Goal: Task Accomplishment & Management: Manage account settings

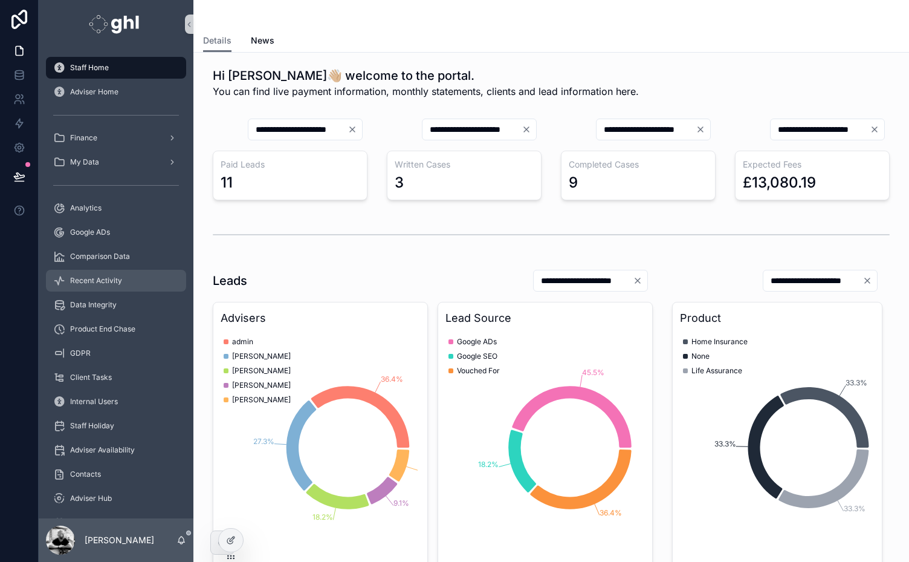
click at [92, 280] on span "Recent Activity" at bounding box center [96, 281] width 52 height 10
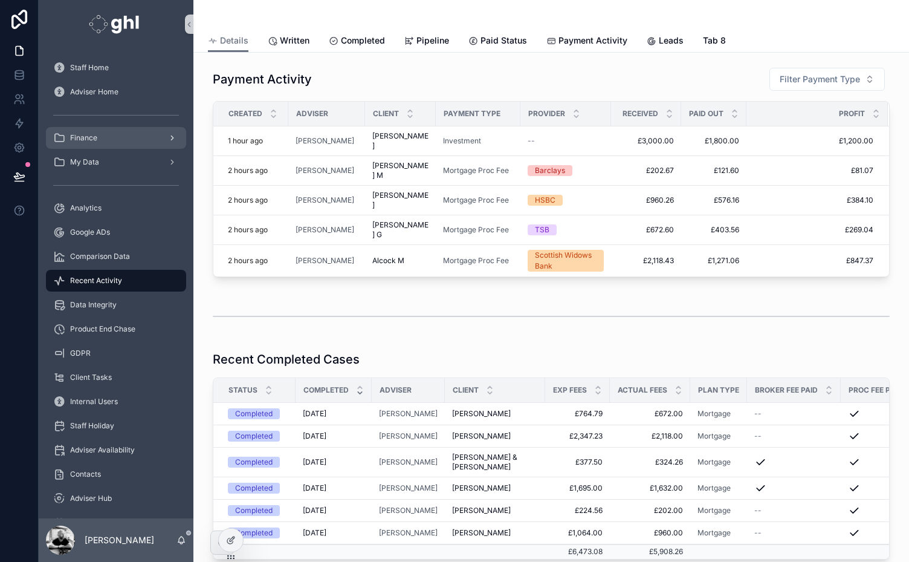
click at [117, 144] on div "Finance" at bounding box center [116, 137] width 126 height 19
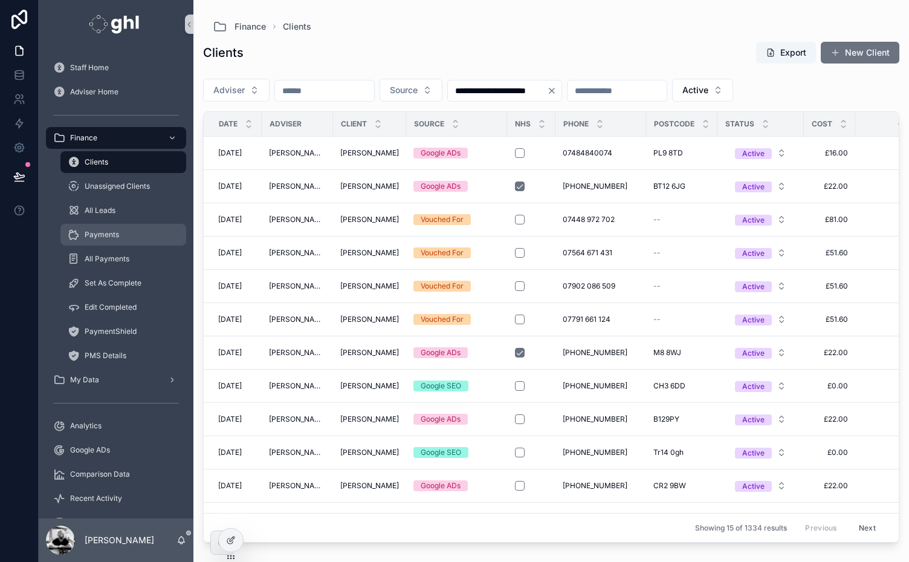
click at [102, 231] on span "Payments" at bounding box center [102, 235] width 34 height 10
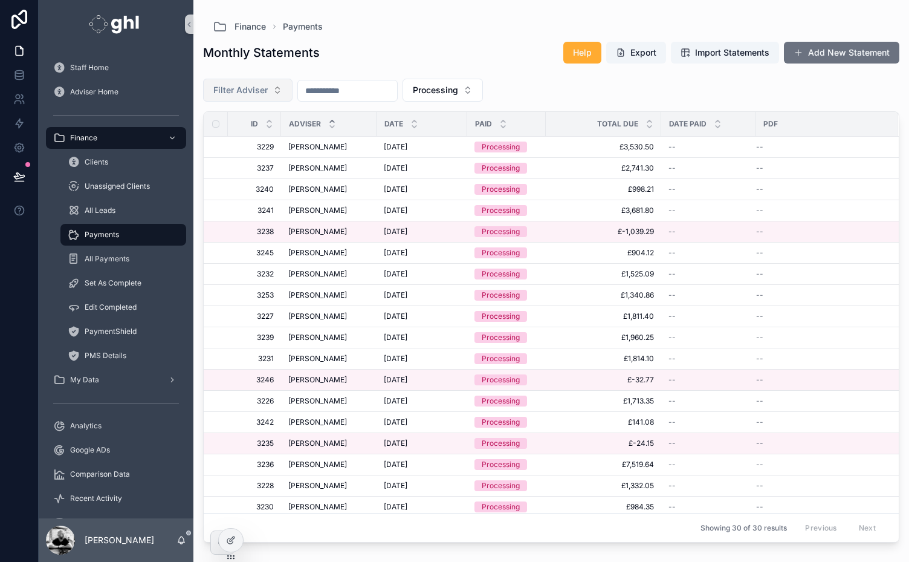
click at [263, 91] on span "Filter Adviser" at bounding box center [240, 90] width 54 height 12
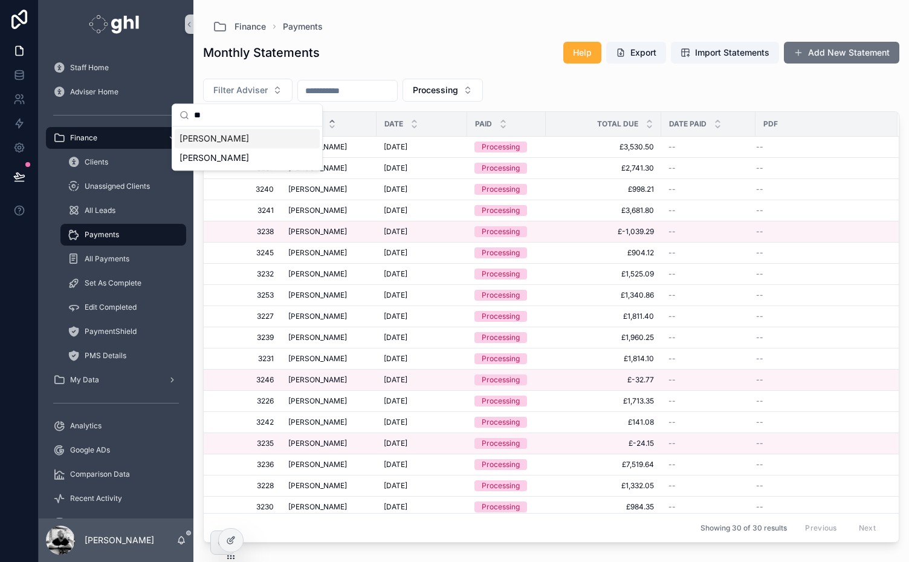
type input "*"
type input "**"
click at [404, 44] on div "Monthly Statements Help Export Import Statements Add New Statement" at bounding box center [551, 52] width 696 height 23
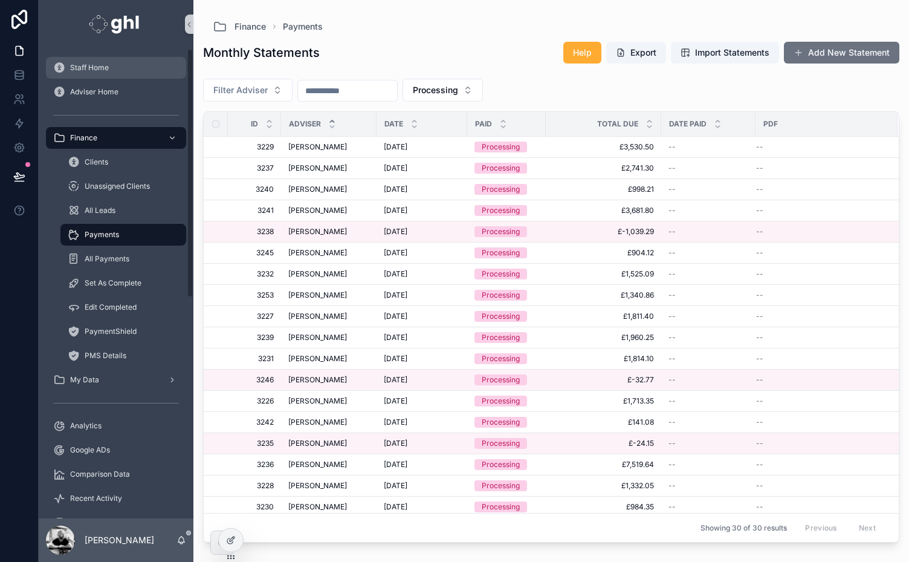
click at [83, 63] on span "Staff Home" at bounding box center [89, 68] width 39 height 10
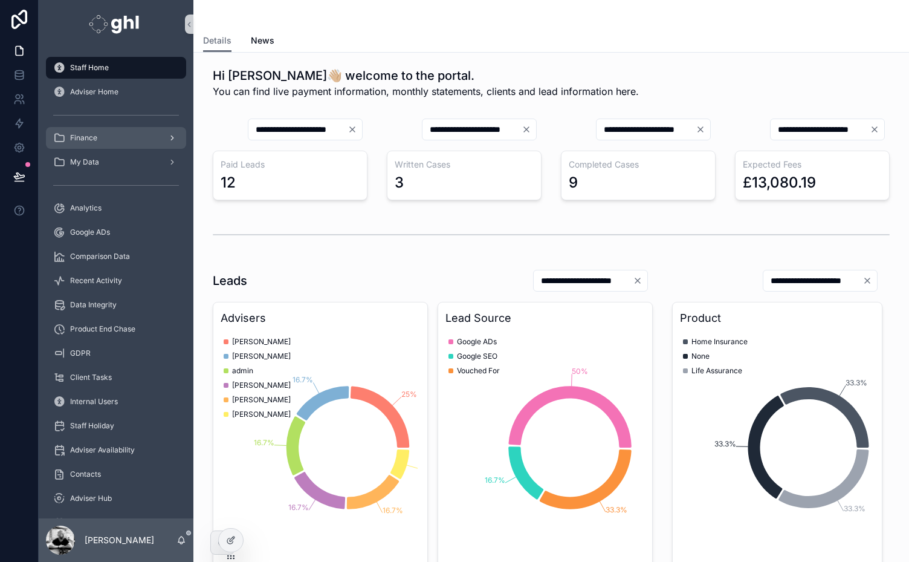
click at [104, 138] on div "Finance" at bounding box center [116, 137] width 126 height 19
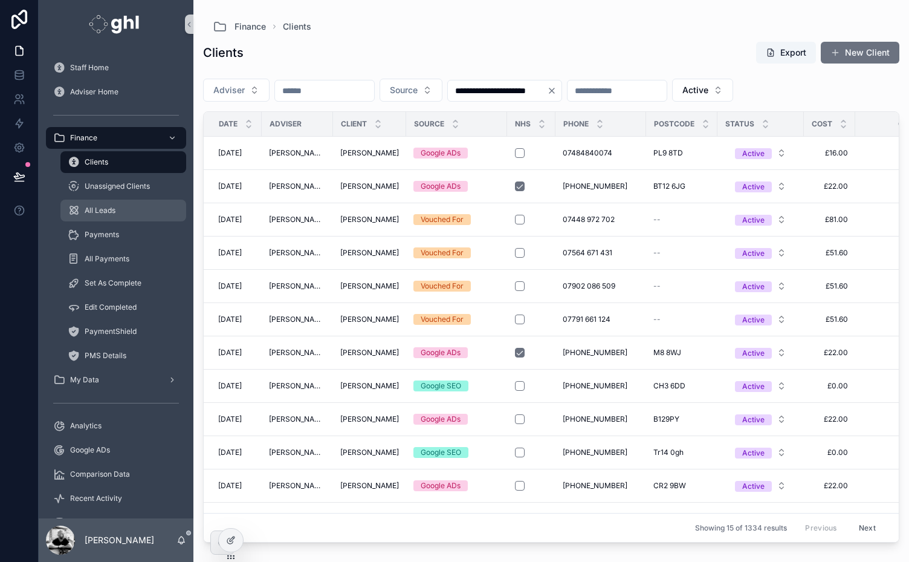
click at [96, 201] on div "All Leads" at bounding box center [123, 210] width 111 height 19
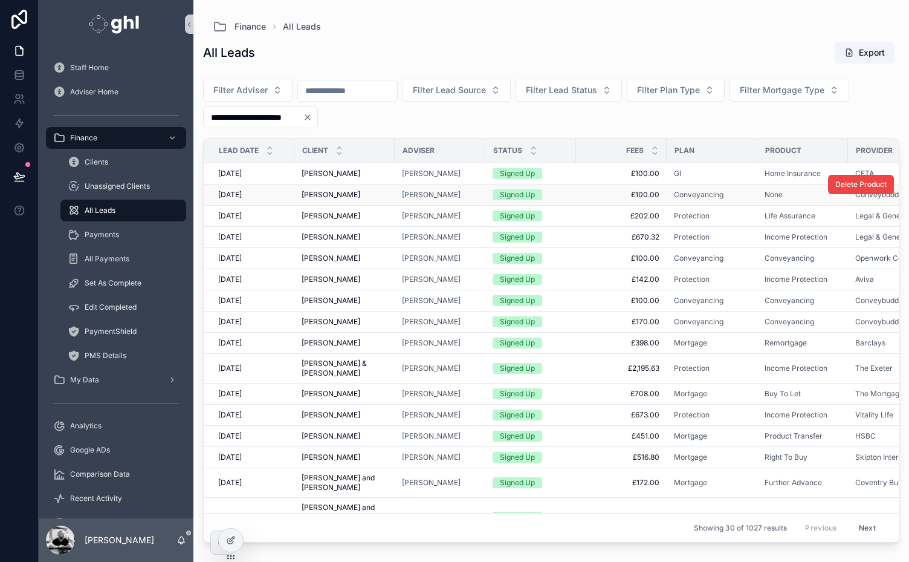
click at [342, 190] on span "[PERSON_NAME]" at bounding box center [331, 195] width 59 height 10
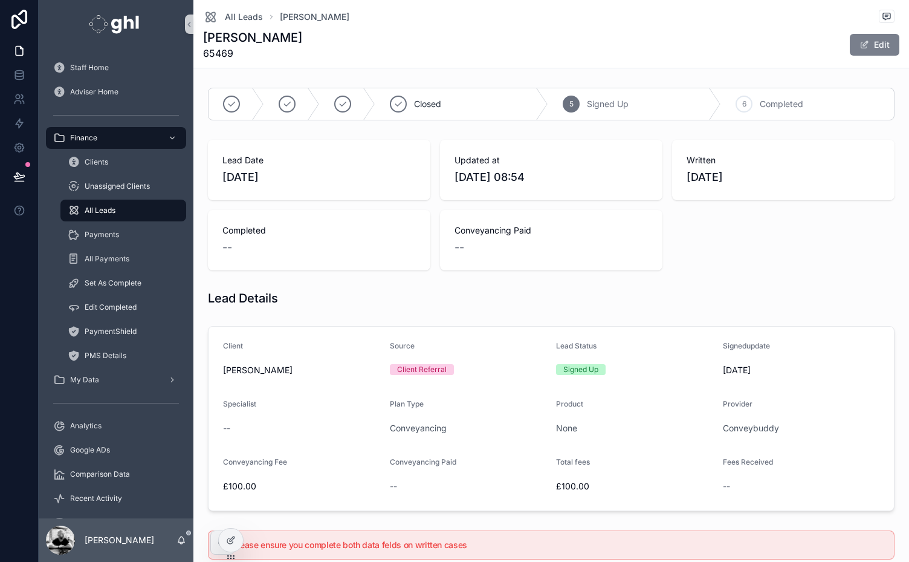
click at [870, 49] on button "Edit" at bounding box center [875, 45] width 50 height 22
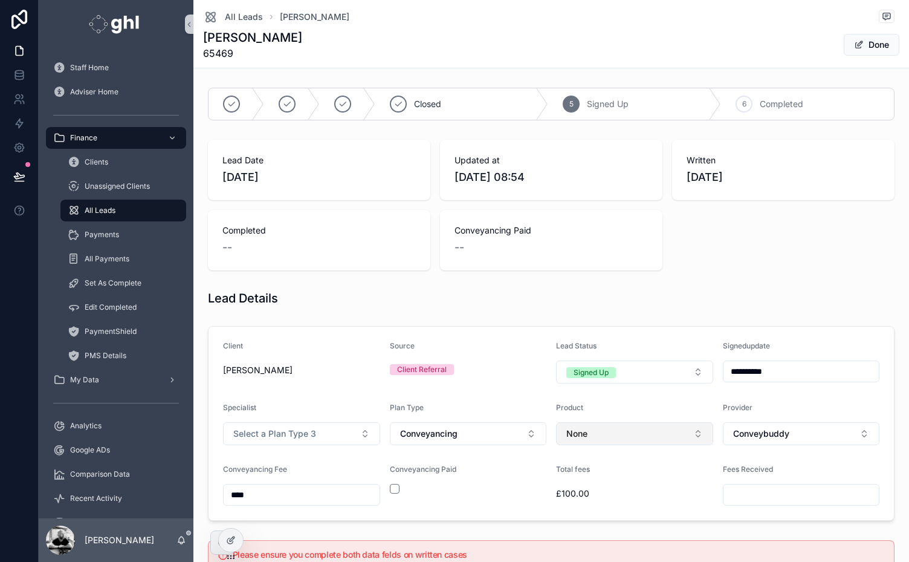
click at [617, 426] on button "None" at bounding box center [634, 433] width 157 height 23
click at [598, 498] on span "Conveyancing" at bounding box center [588, 500] width 57 height 12
click at [870, 44] on button "Done" at bounding box center [872, 45] width 56 height 22
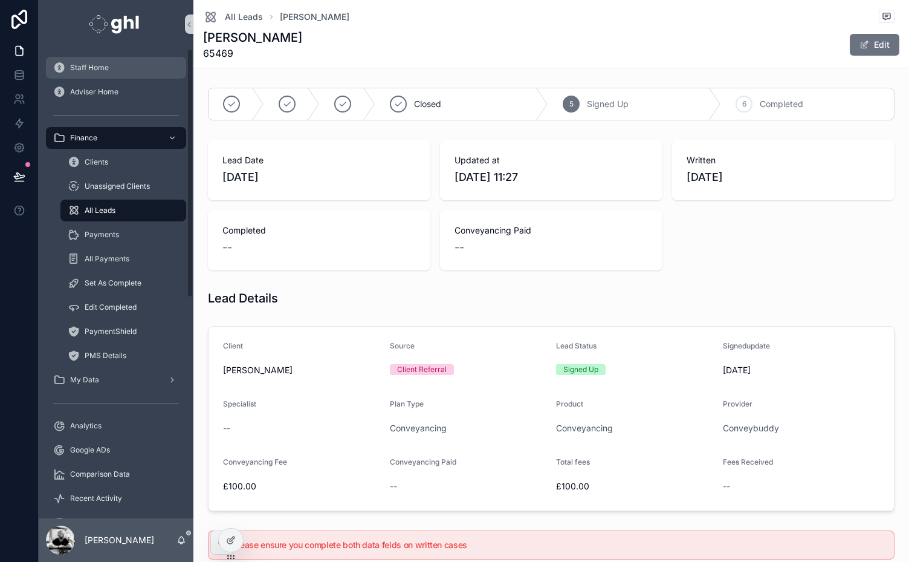
click at [87, 63] on span "Staff Home" at bounding box center [89, 68] width 39 height 10
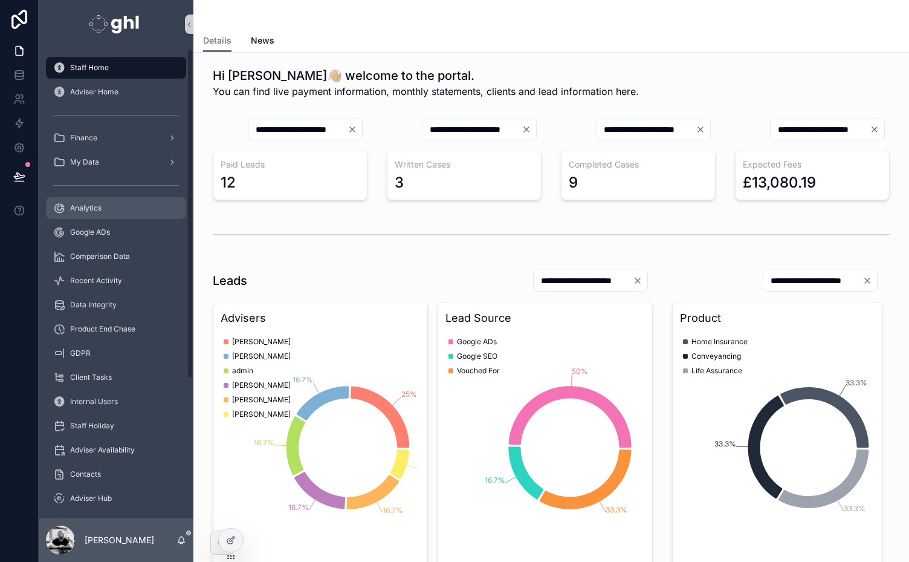
click at [75, 206] on span "Analytics" at bounding box center [85, 208] width 31 height 10
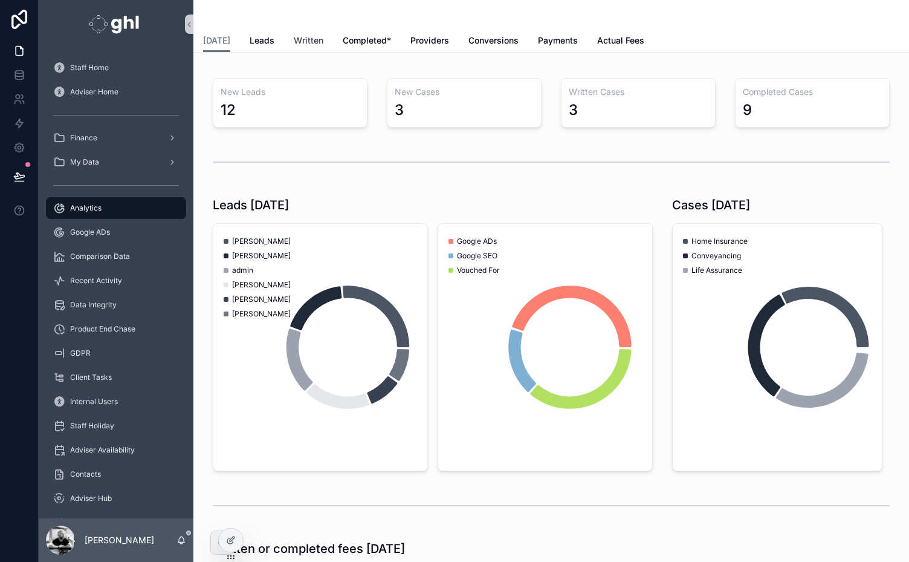
click at [315, 37] on span "Written" at bounding box center [309, 40] width 30 height 12
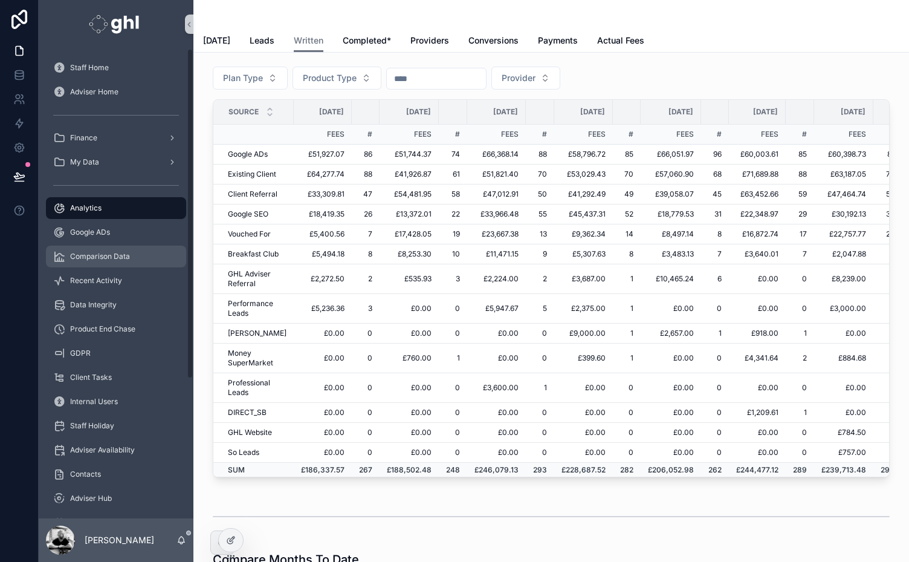
click at [84, 255] on span "Comparison Data" at bounding box center [100, 256] width 60 height 10
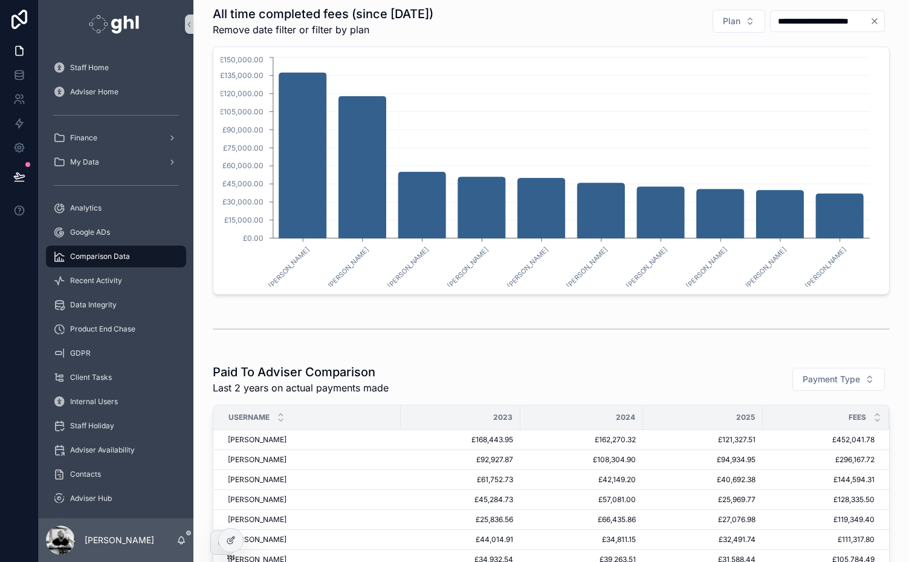
scroll to position [256, 0]
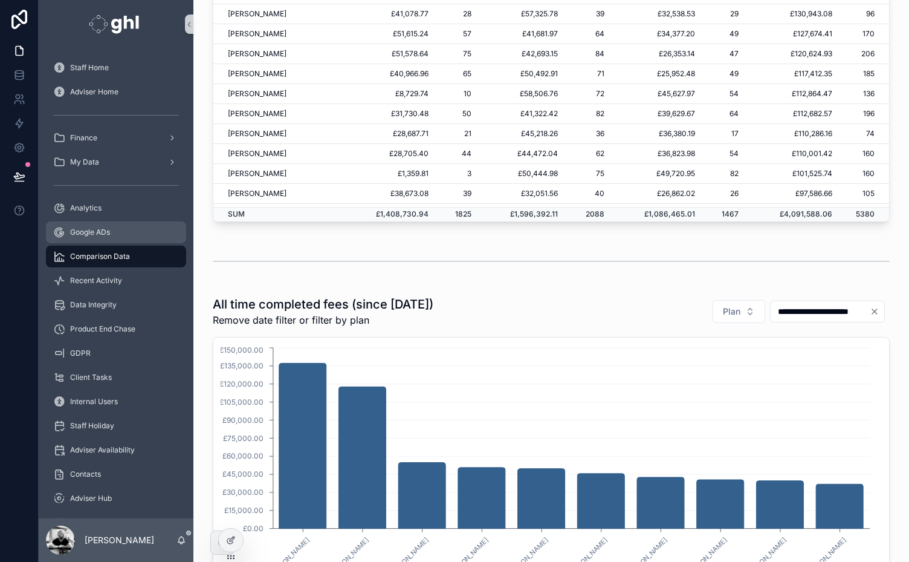
click at [83, 236] on span "Google ADs" at bounding box center [90, 232] width 40 height 10
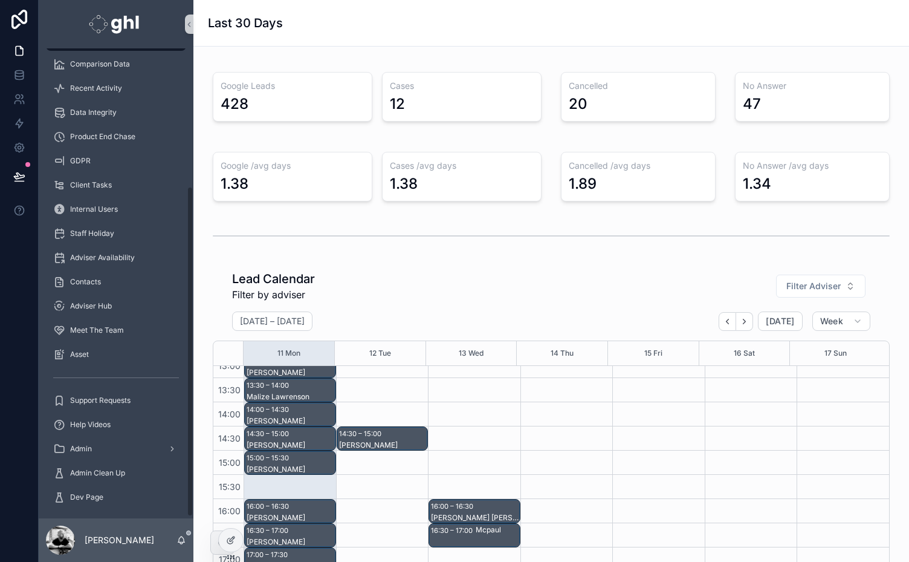
scroll to position [197, 0]
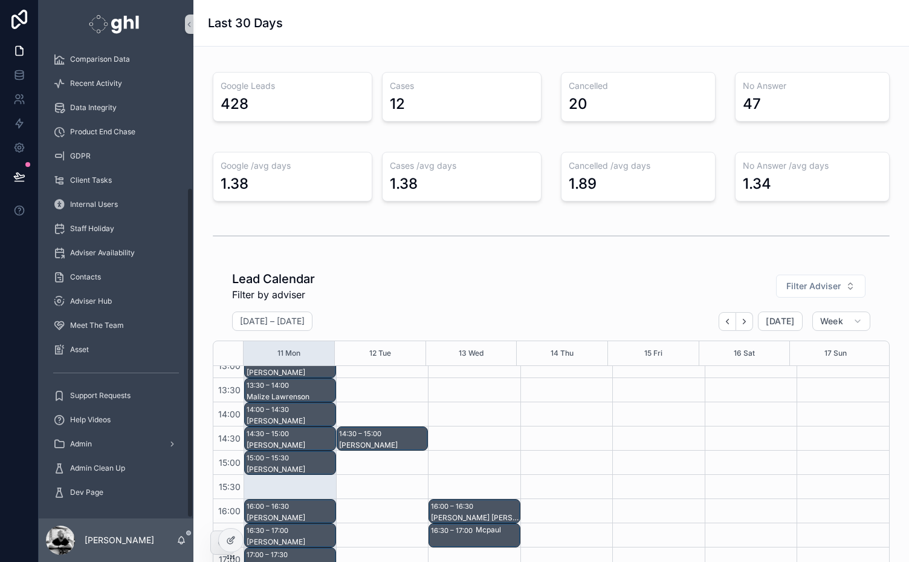
drag, startPoint x: 191, startPoint y: 274, endPoint x: 192, endPoint y: 440, distance: 165.6
click at [192, 440] on div "Staff Home Adviser Home Finance My Data Analytics Google ADs Comparison Data Re…" at bounding box center [116, 283] width 155 height 470
click at [103, 465] on span "Admin Clean Up" at bounding box center [97, 468] width 55 height 10
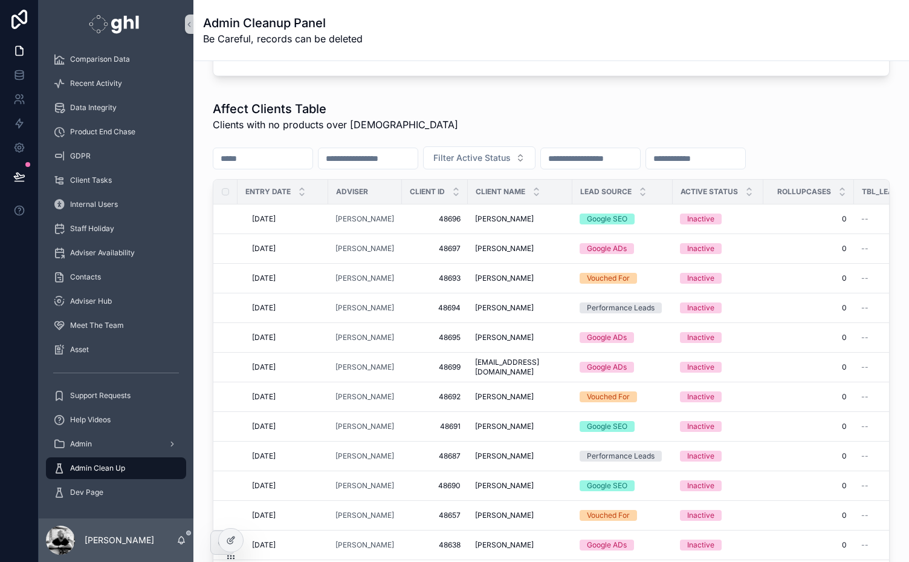
scroll to position [139, 0]
